Goal: Information Seeking & Learning: Learn about a topic

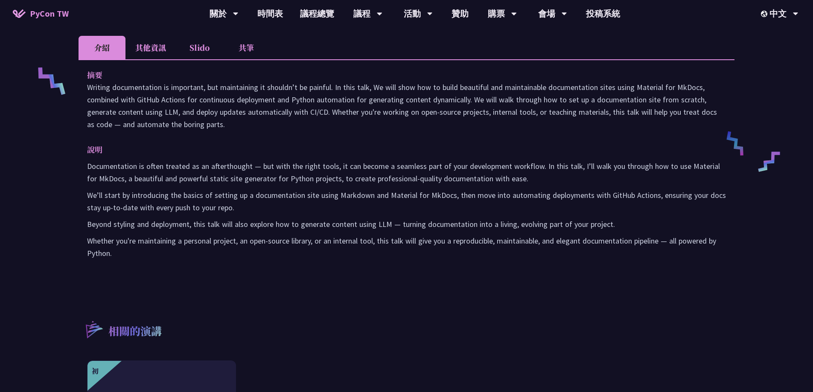
scroll to position [299, 0]
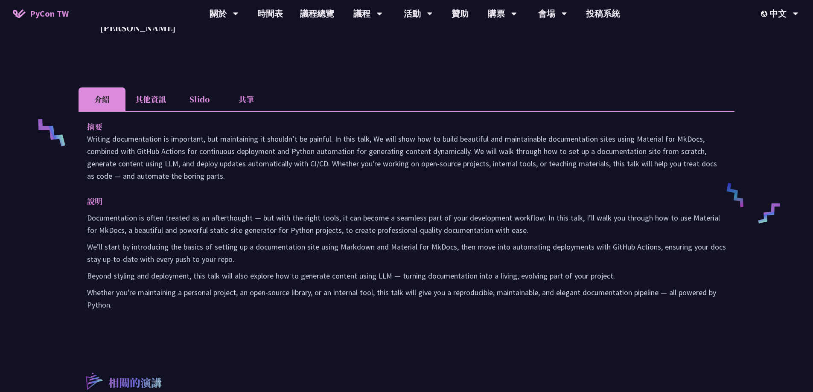
click at [164, 100] on li "其他資訊" at bounding box center [150, 98] width 50 height 23
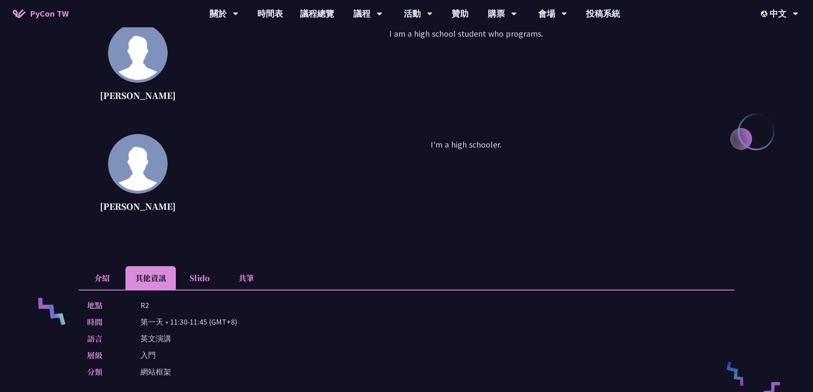
scroll to position [128, 0]
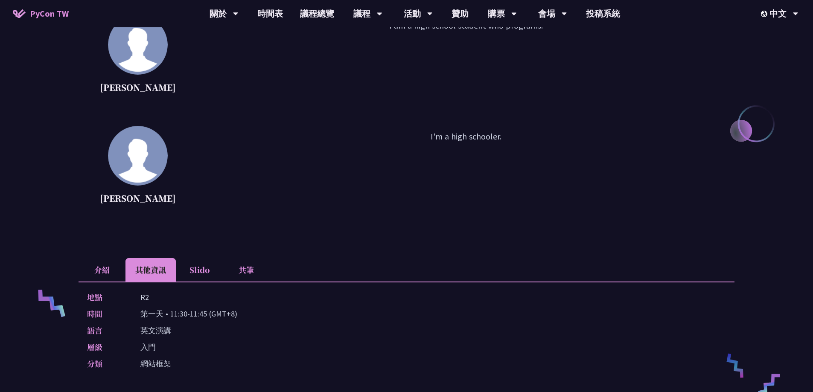
click at [99, 268] on li "介紹" at bounding box center [102, 269] width 47 height 23
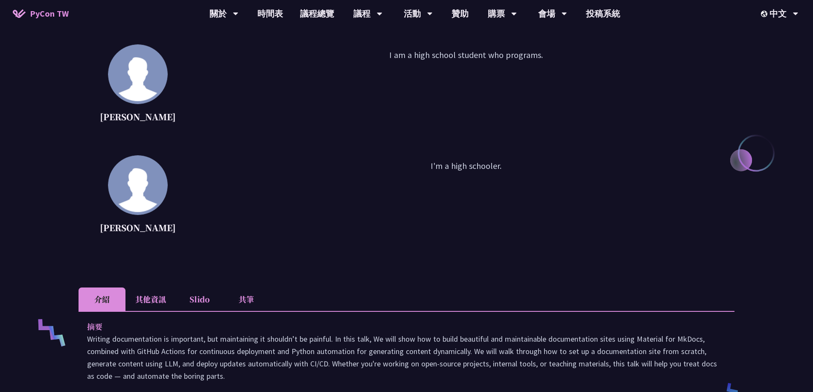
scroll to position [85, 0]
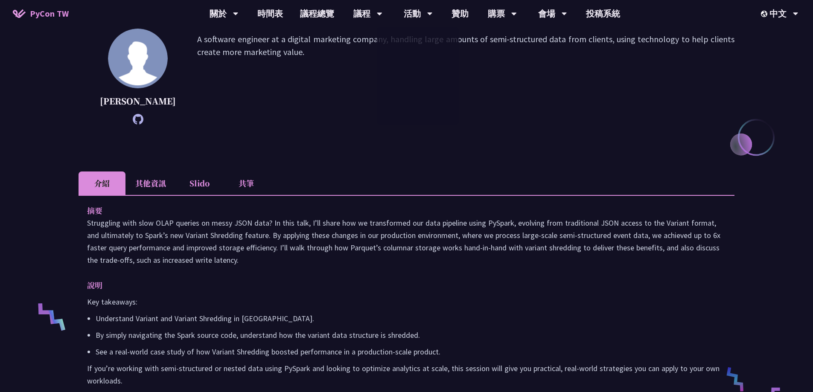
scroll to position [128, 0]
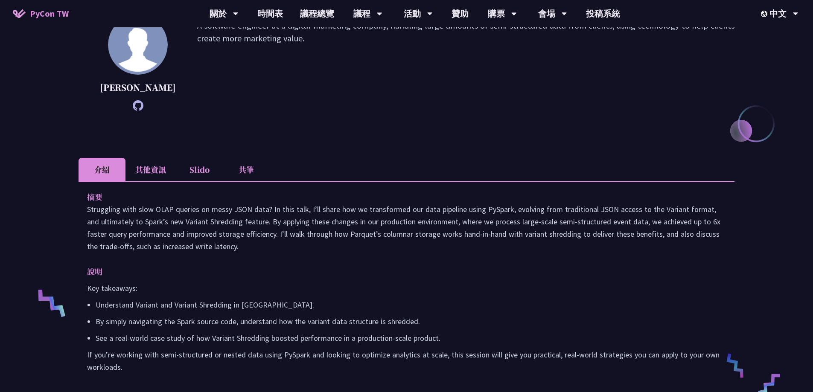
click at [152, 180] on li "其他資訊" at bounding box center [150, 169] width 50 height 23
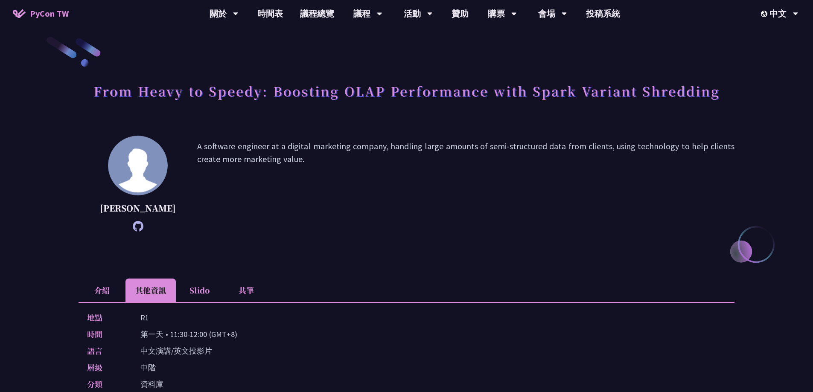
scroll to position [0, 0]
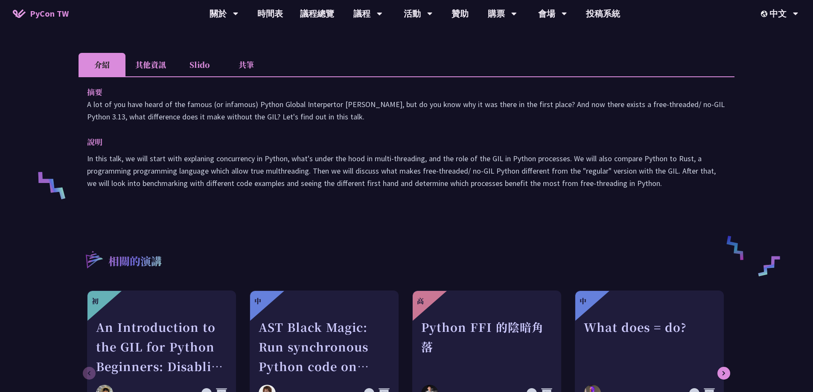
scroll to position [256, 0]
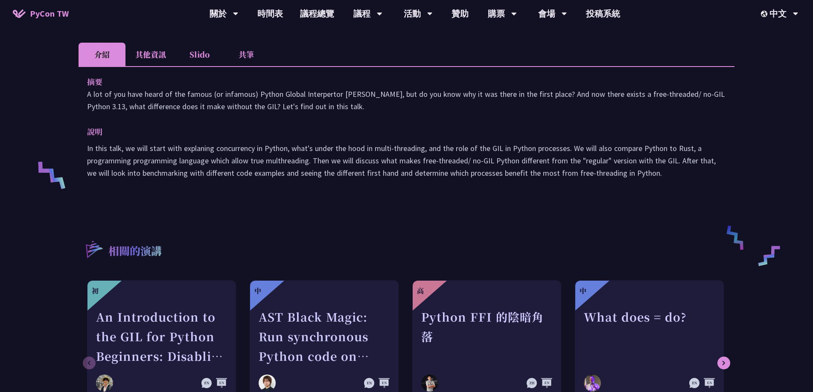
drag, startPoint x: 86, startPoint y: 93, endPoint x: 341, endPoint y: 111, distance: 254.9
click at [341, 111] on div "摘要 A lot of you have heard of the famous (or infamous) Python Global Interperto…" at bounding box center [407, 133] width 656 height 134
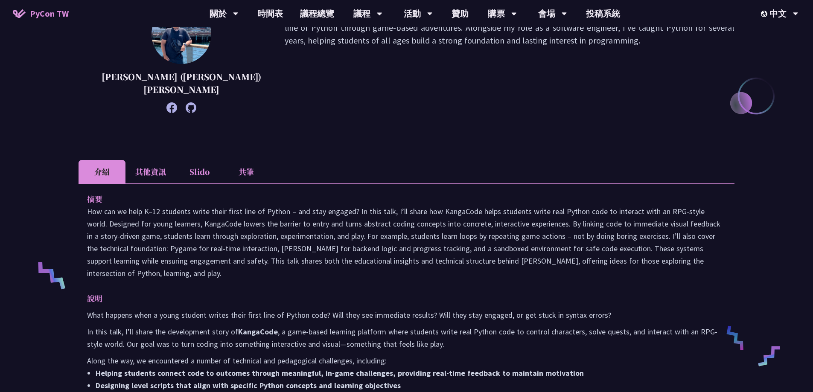
scroll to position [171, 0]
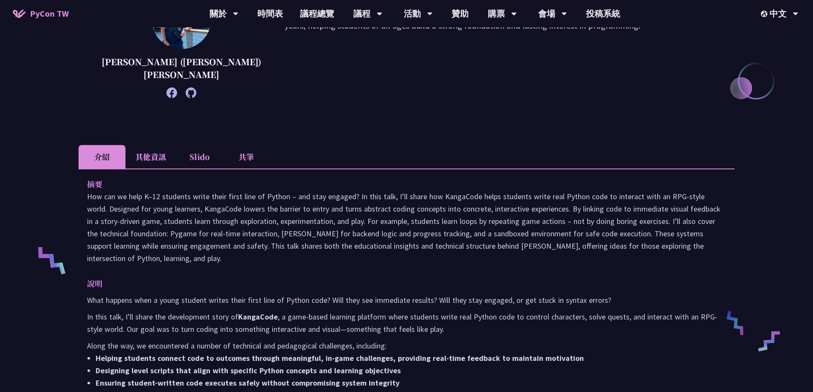
drag, startPoint x: 85, startPoint y: 196, endPoint x: 132, endPoint y: 257, distance: 77.3
copy p "How can we help K–12 students write their first line of Python – and stay engag…"
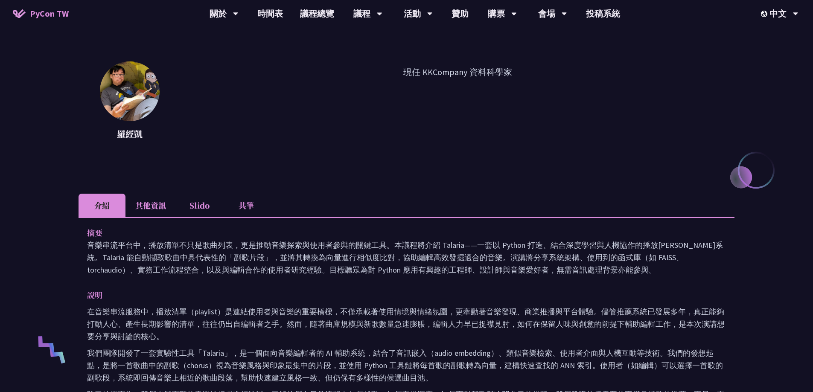
scroll to position [213, 0]
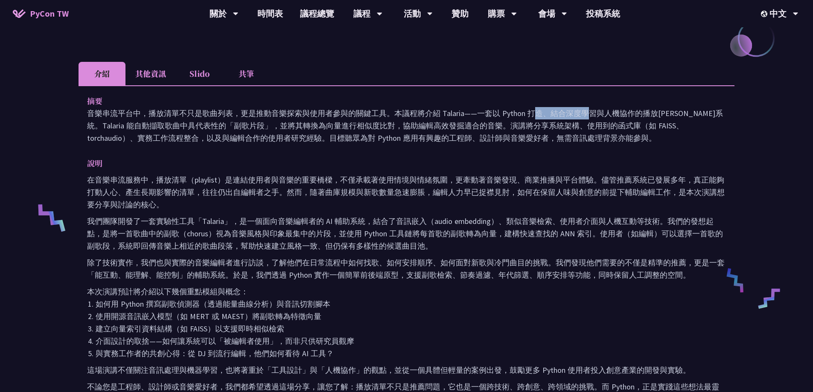
drag, startPoint x: 443, startPoint y: 113, endPoint x: 463, endPoint y: 114, distance: 20.5
click at [463, 114] on p "音樂串流平台中，播放清單不只是歌曲列表，更是推動音樂探索與使用者參與的關鍵工具。本議程將介紹 Talaria——一套以 Python 打造、結合深度學習與人機…" at bounding box center [406, 125] width 639 height 37
copy p "Talaria"
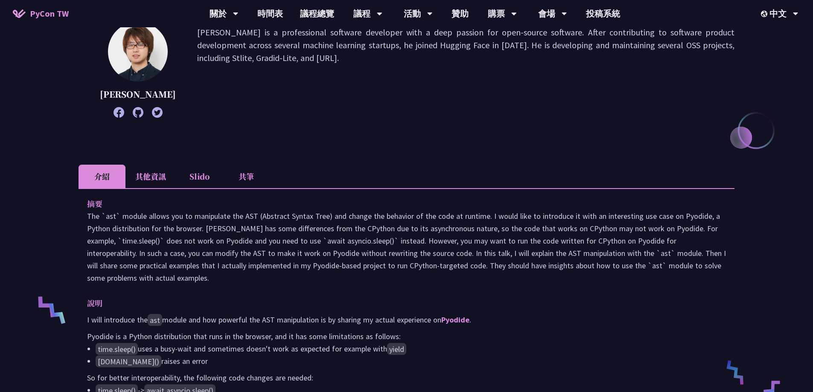
scroll to position [171, 0]
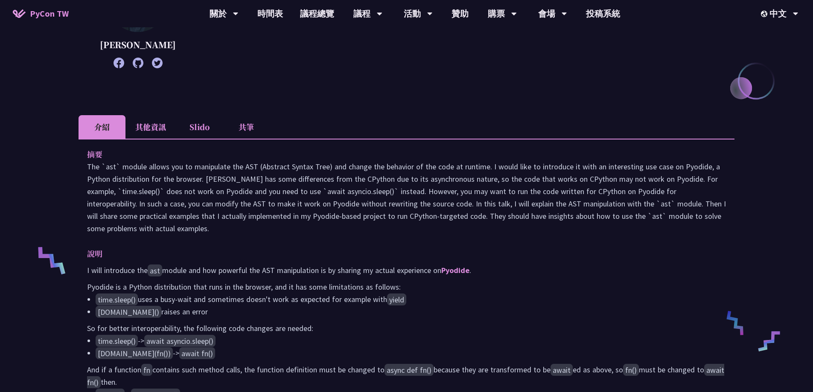
drag, startPoint x: 88, startPoint y: 180, endPoint x: 129, endPoint y: 242, distance: 74.2
click at [129, 235] on p "The `ast` module allows you to manipulate the AST (Abstract Syntax Tree) and ch…" at bounding box center [406, 197] width 639 height 74
copy p "The `ast` module allows you to manipulate the AST (Abstract Syntax Tree) and ch…"
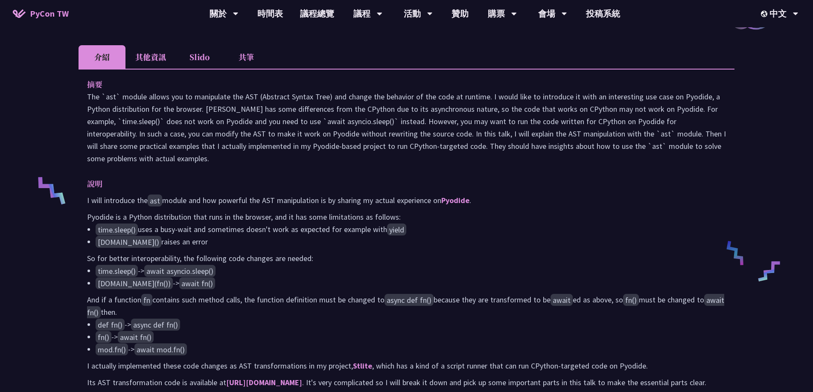
scroll to position [256, 0]
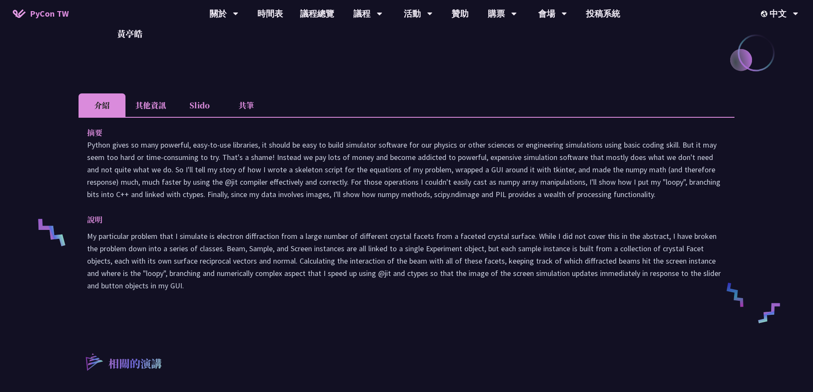
scroll to position [213, 0]
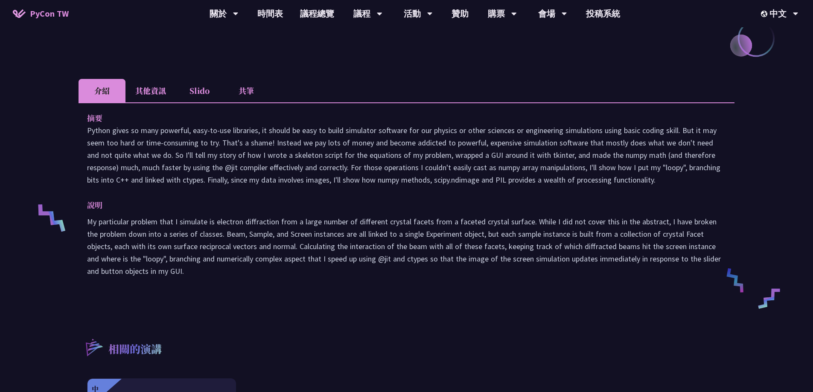
drag, startPoint x: 87, startPoint y: 130, endPoint x: 665, endPoint y: 178, distance: 579.9
click at [665, 178] on p "Python gives so many powerful, easy-to-use libraries, it should be easy to buil…" at bounding box center [406, 155] width 639 height 62
copy p "Python gives so many powerful, easy-to-use libraries, it should be easy to buil…"
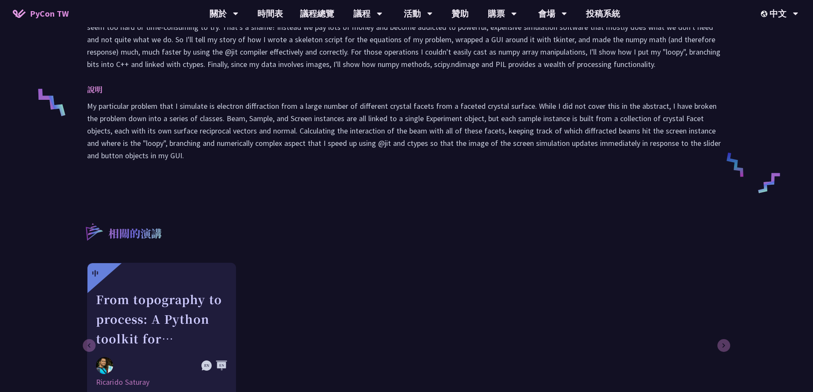
scroll to position [256, 0]
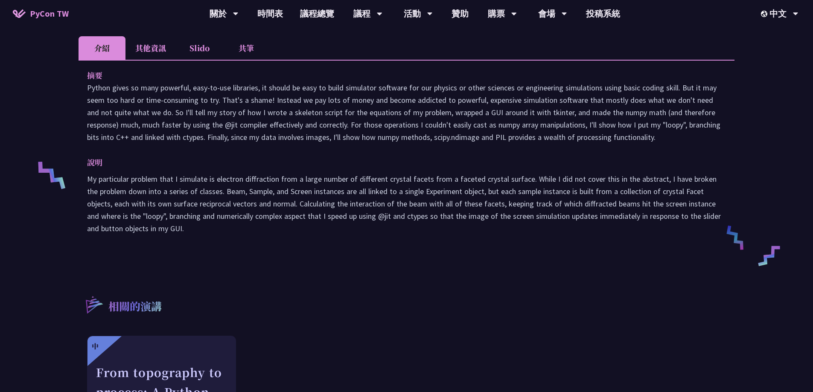
click at [163, 50] on li "其他資訊" at bounding box center [150, 47] width 50 height 23
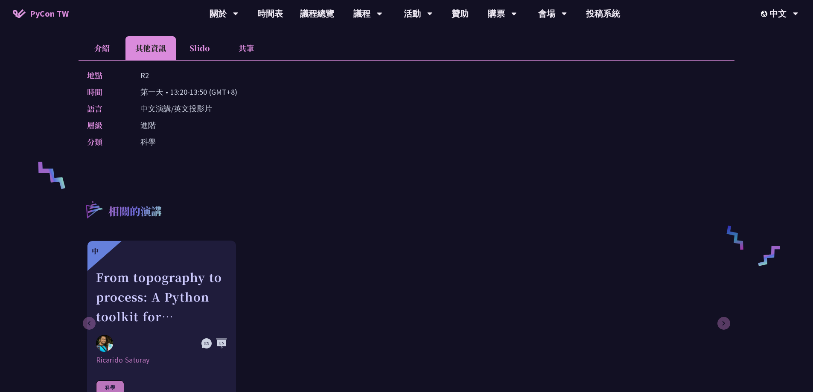
click at [110, 45] on li "介紹" at bounding box center [102, 47] width 47 height 23
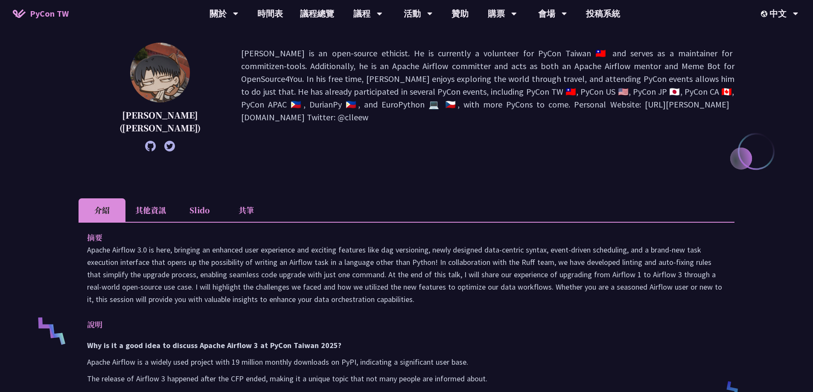
scroll to position [128, 0]
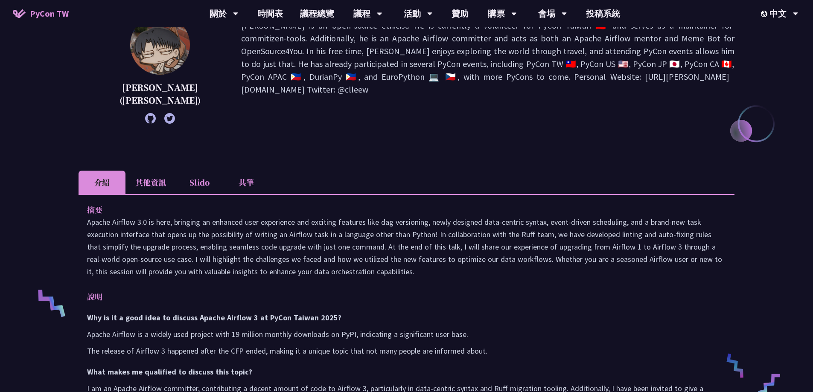
drag, startPoint x: 84, startPoint y: 221, endPoint x: 408, endPoint y: 275, distance: 328.3
copy p "Apache Airflow 3.0 is here, bringing an enhanced user experience and exciting f…"
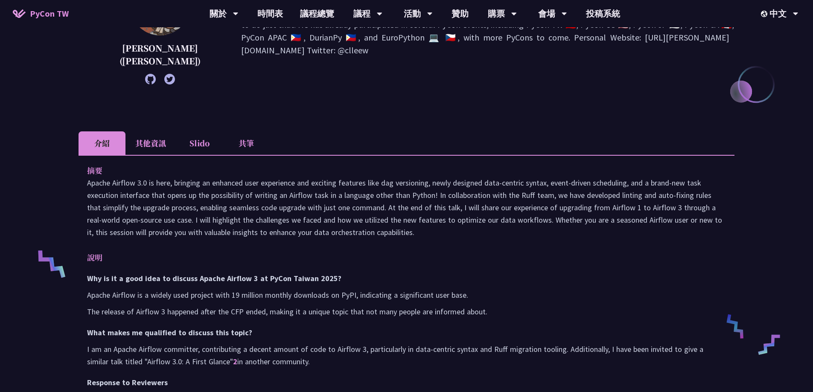
scroll to position [171, 0]
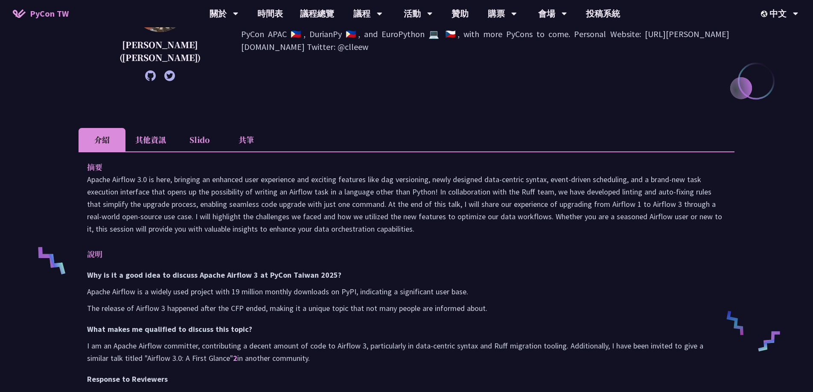
click at [142, 142] on li "其他資訊" at bounding box center [150, 139] width 50 height 23
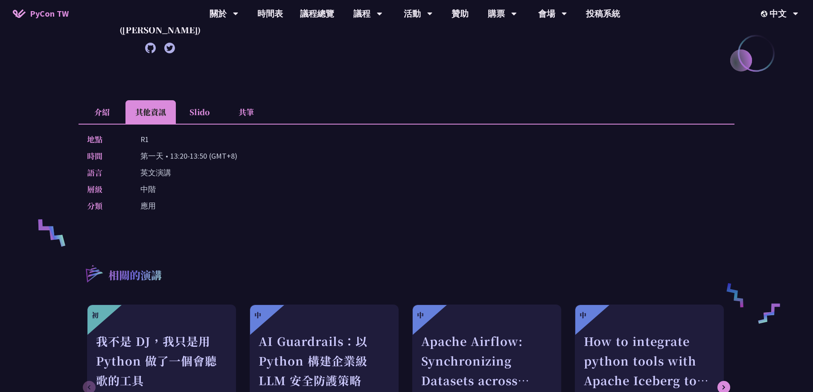
scroll to position [213, 0]
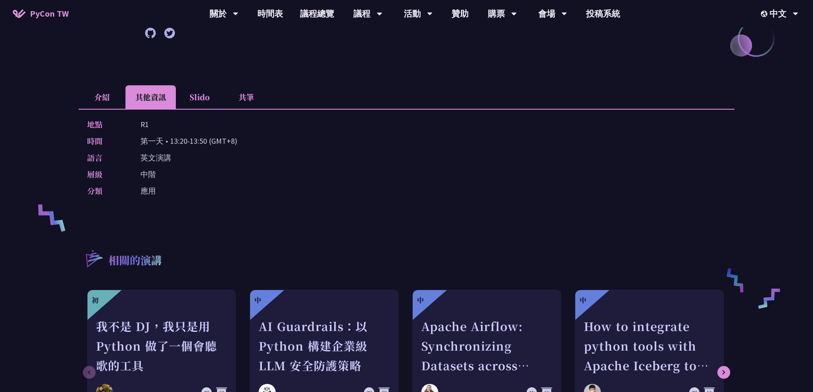
click at [97, 98] on li "介紹" at bounding box center [102, 96] width 47 height 23
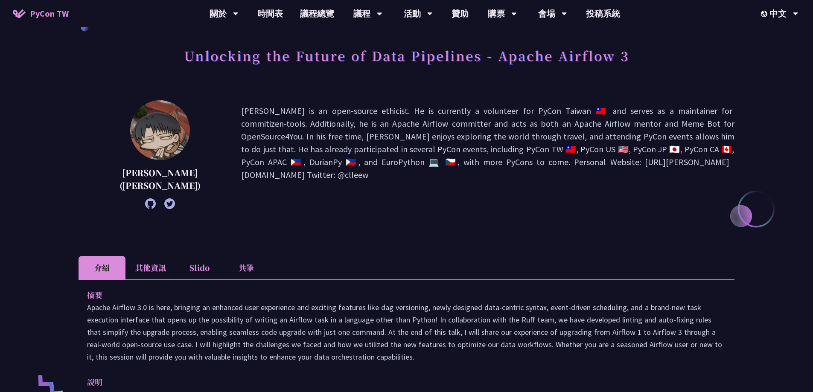
scroll to position [0, 0]
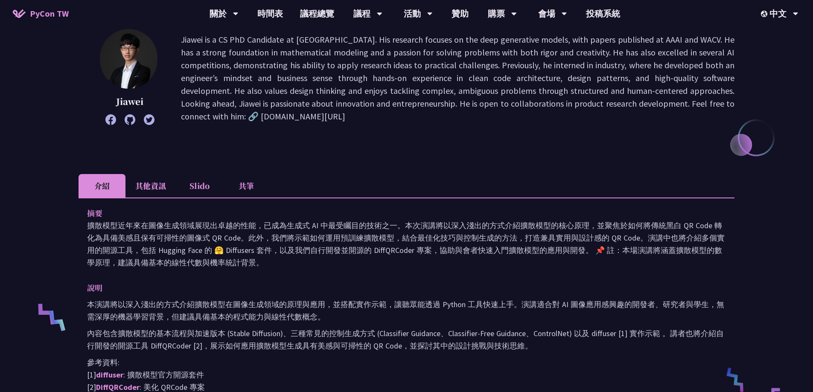
scroll to position [171, 0]
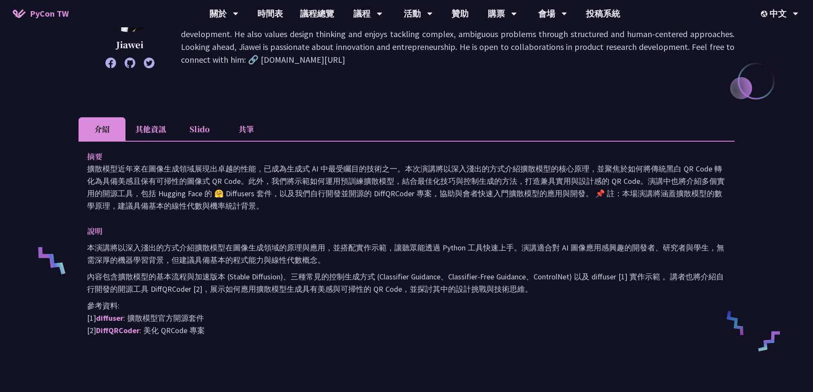
click at [158, 127] on li "其他資訊" at bounding box center [150, 128] width 50 height 23
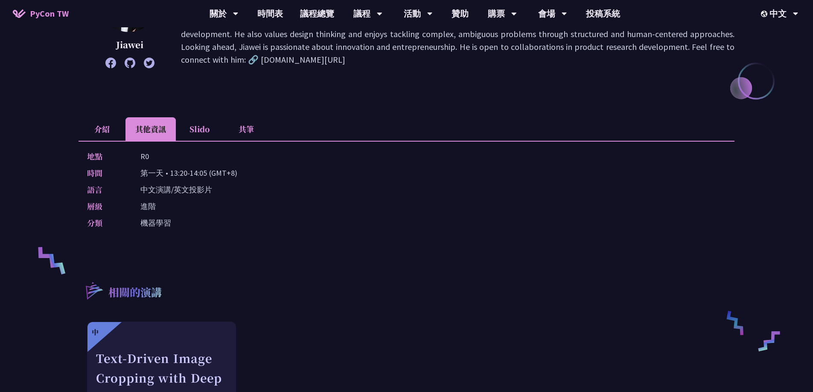
click at [102, 126] on li "介紹" at bounding box center [102, 128] width 47 height 23
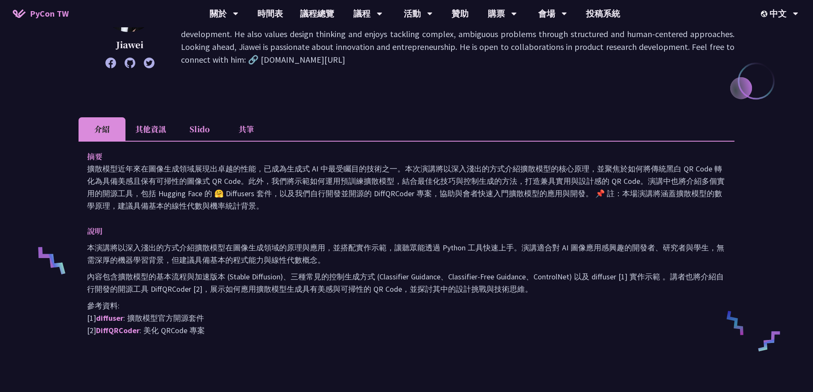
click at [163, 131] on li "其他資訊" at bounding box center [150, 128] width 50 height 23
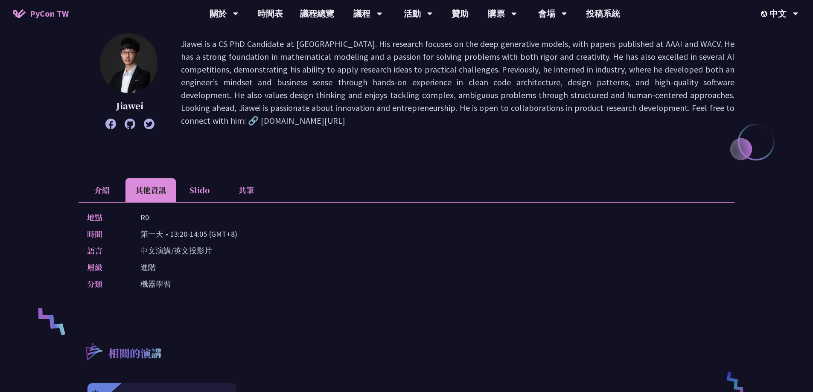
scroll to position [0, 0]
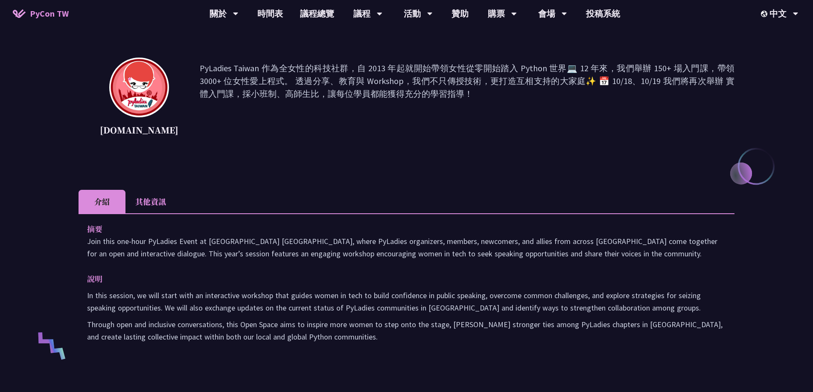
scroll to position [43, 0]
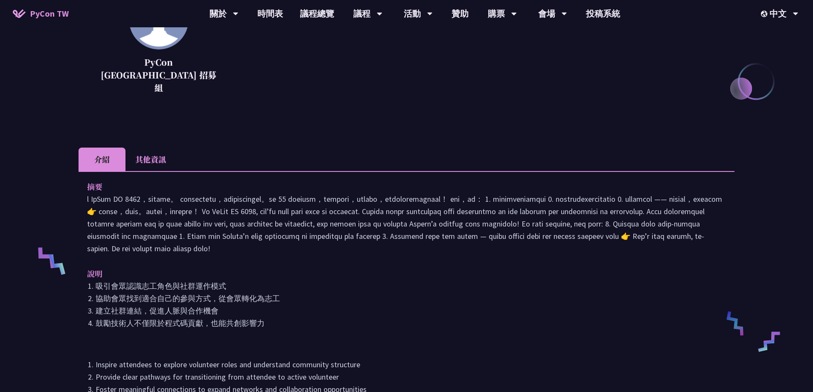
scroll to position [171, 0]
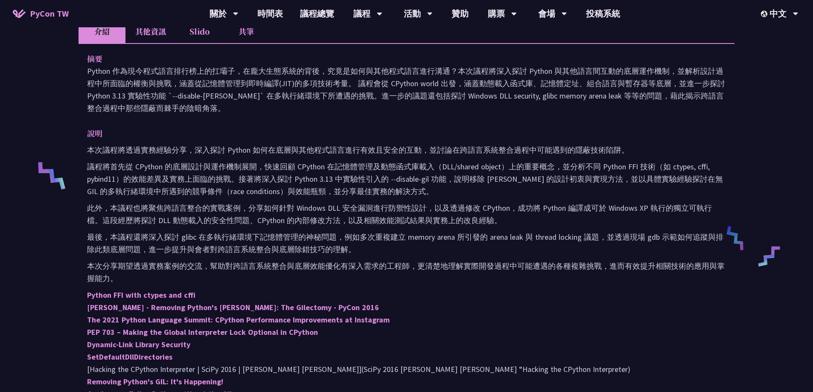
scroll to position [256, 0]
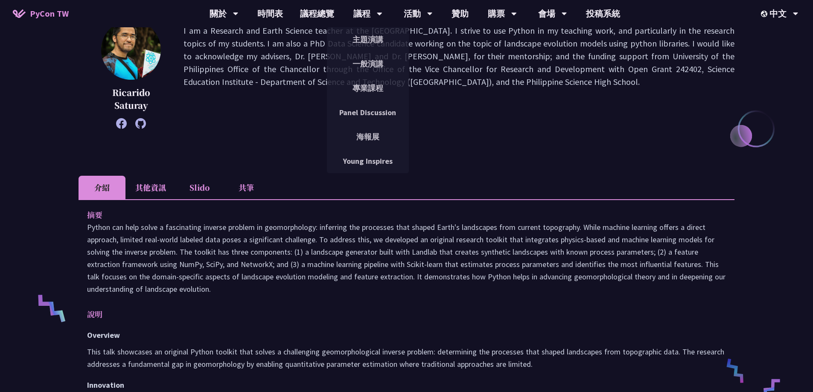
scroll to position [171, 0]
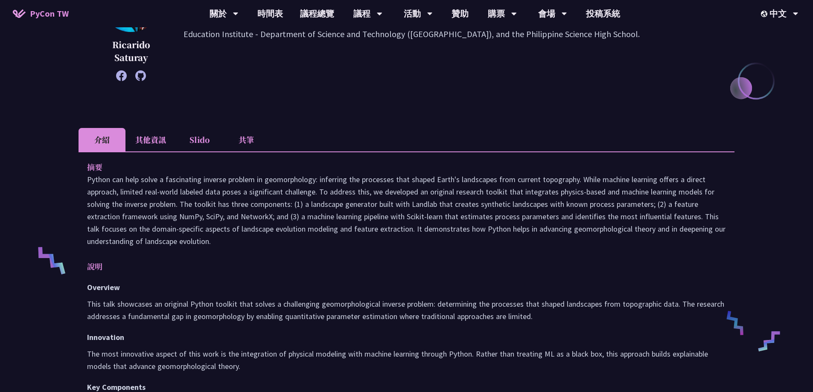
drag, startPoint x: 80, startPoint y: 180, endPoint x: 233, endPoint y: 241, distance: 164.5
click at [233, 241] on div "摘要 說明 Overview This talk showcases an original Python toolkit that solves a cha…" at bounding box center [407, 396] width 656 height 488
copy p "Python can help solve a fascinating inverse problem in geomorphology: inferring…"
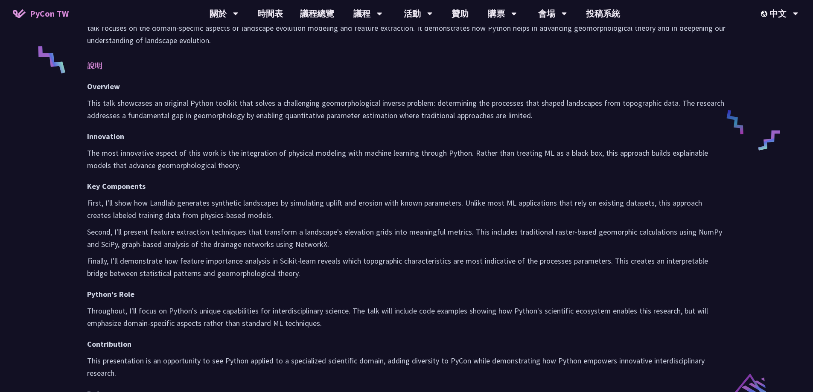
scroll to position [427, 0]
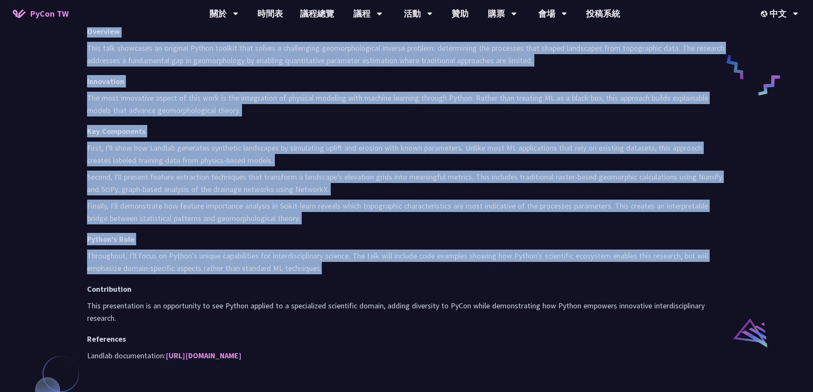
drag, startPoint x: 89, startPoint y: 31, endPoint x: 341, endPoint y: 273, distance: 350.1
click at [341, 273] on div "Overview This talk showcases an original Python toolkit that solves a challengi…" at bounding box center [406, 193] width 639 height 337
copy div "Overview This talk showcases an original Python toolkit that solves a challengi…"
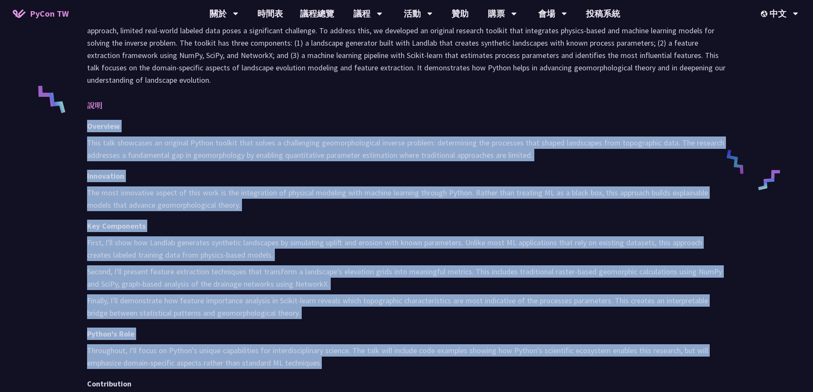
scroll to position [299, 0]
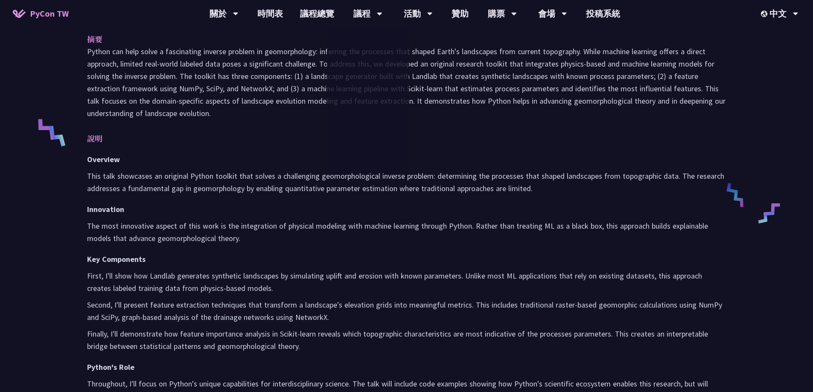
click at [297, 131] on div "摘要 說明 Overview This talk showcases an original Python toolkit that solves a cha…" at bounding box center [407, 267] width 656 height 488
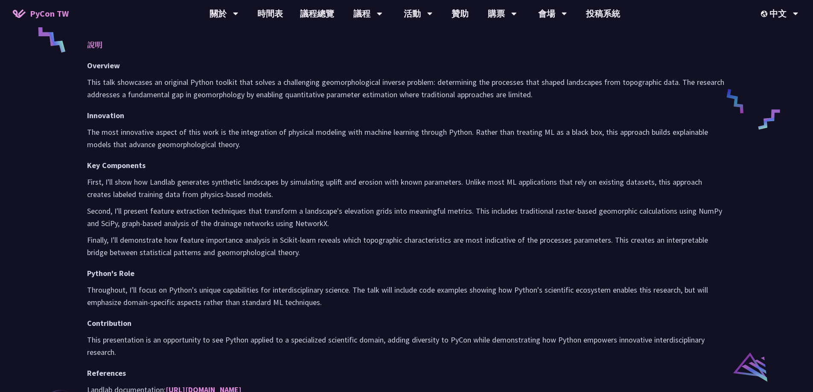
scroll to position [427, 0]
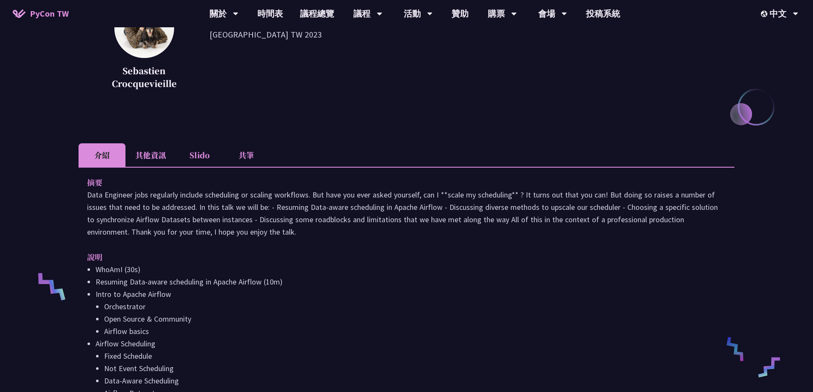
scroll to position [171, 0]
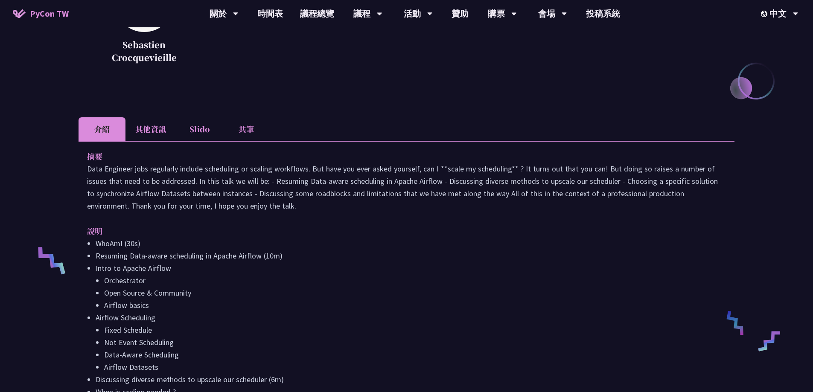
click at [149, 128] on li "其他資訊" at bounding box center [150, 128] width 50 height 23
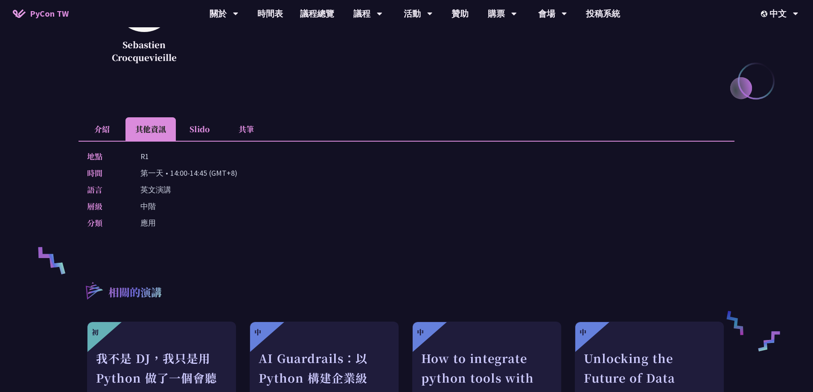
click at [94, 128] on li "介紹" at bounding box center [102, 128] width 47 height 23
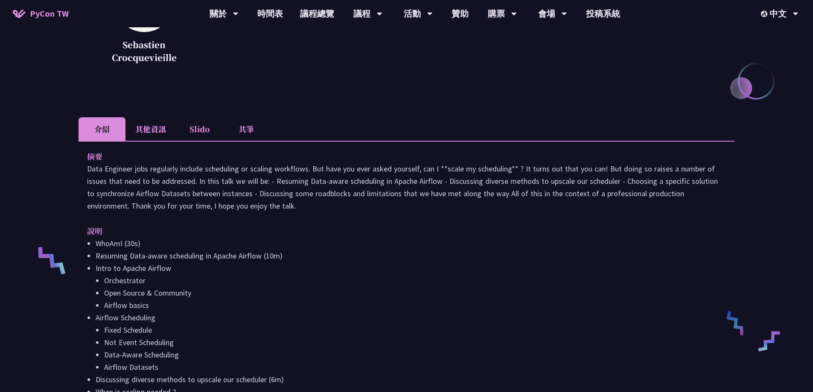
drag, startPoint x: 87, startPoint y: 168, endPoint x: 258, endPoint y: 210, distance: 176.0
click at [258, 210] on p "Data Engineer jobs regularly include scheduling or scaling workflows. But have …" at bounding box center [406, 188] width 639 height 50
copy p "Data Engineer jobs regularly include scheduling or scaling workflows. But have …"
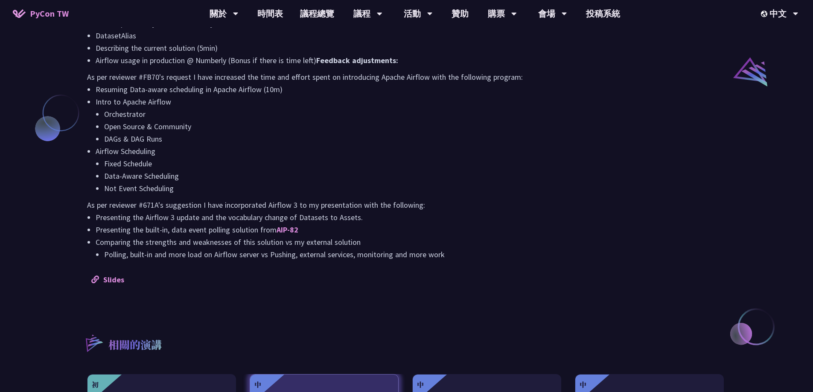
scroll to position [699, 0]
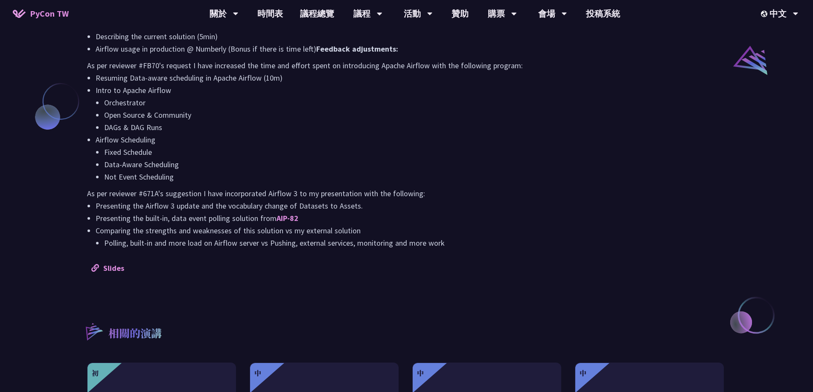
drag, startPoint x: 87, startPoint y: 59, endPoint x: 463, endPoint y: 239, distance: 417.5
copy div "說明 WhoAmI (30s) Resuming Data-aware scheduling in Apache Airflow (10m) Intro to…"
